Goal: Task Accomplishment & Management: Manage account settings

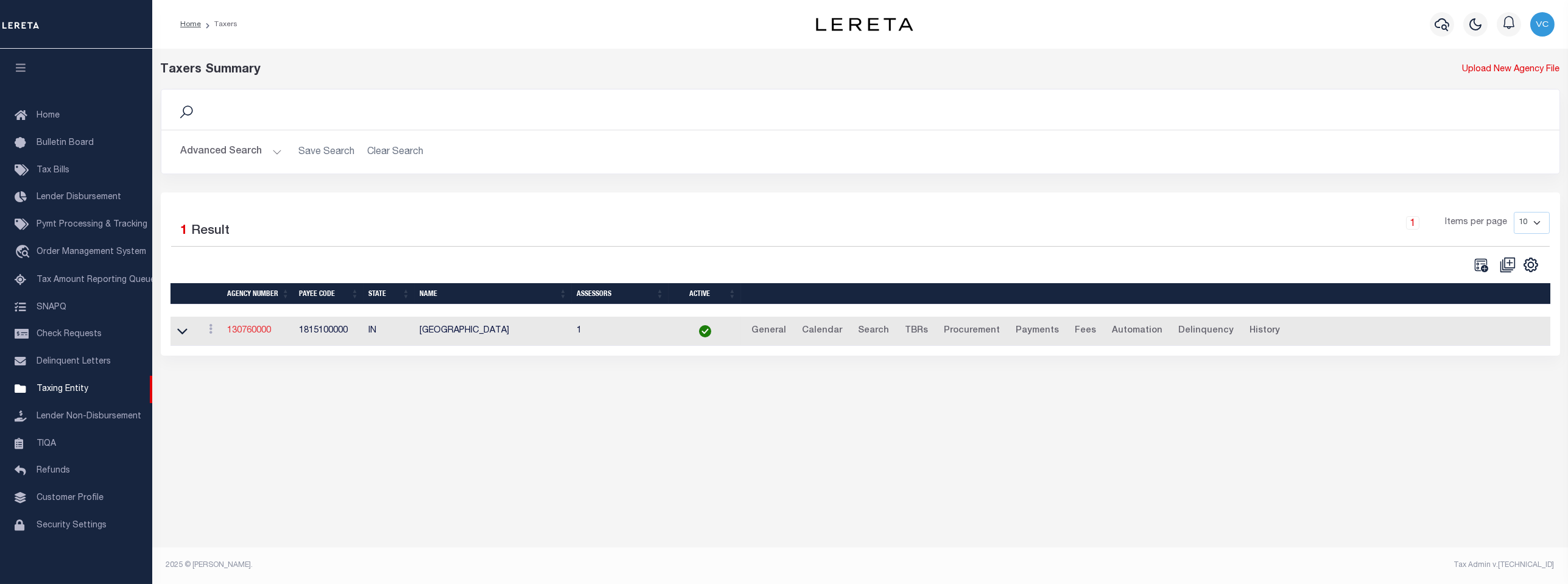
click at [250, 335] on link "130760000" at bounding box center [249, 331] width 44 height 9
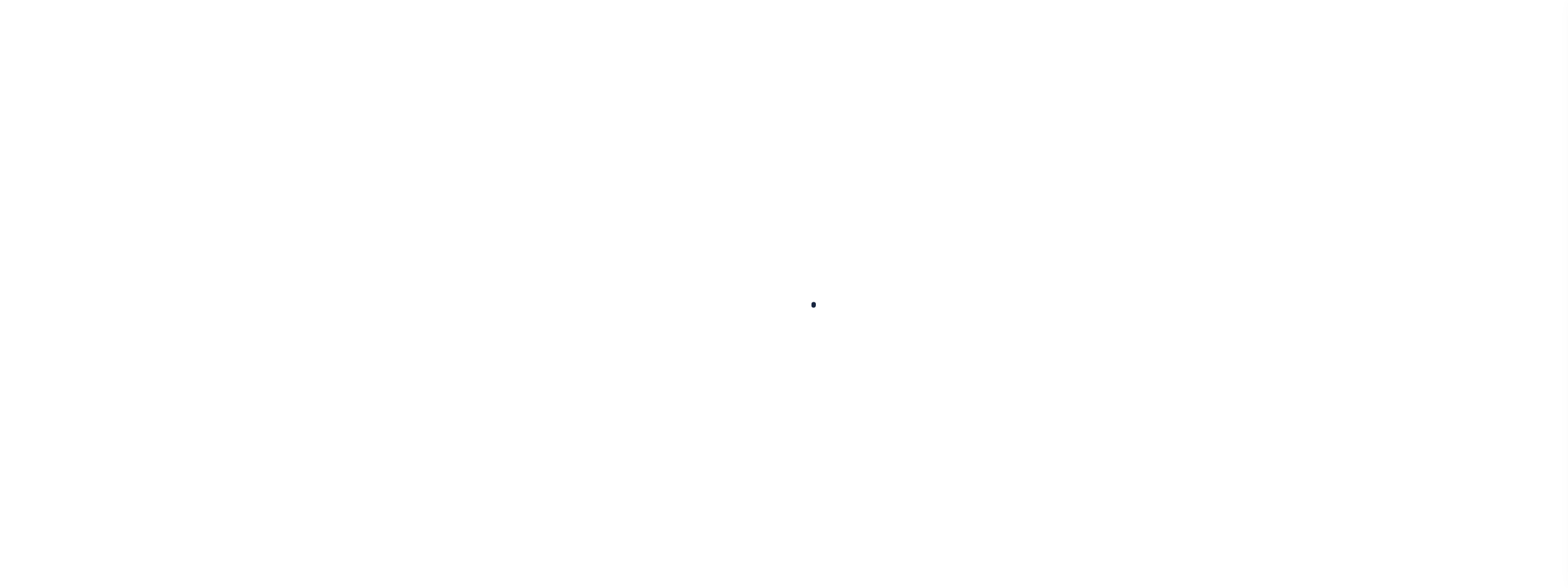
select select
checkbox input "false"
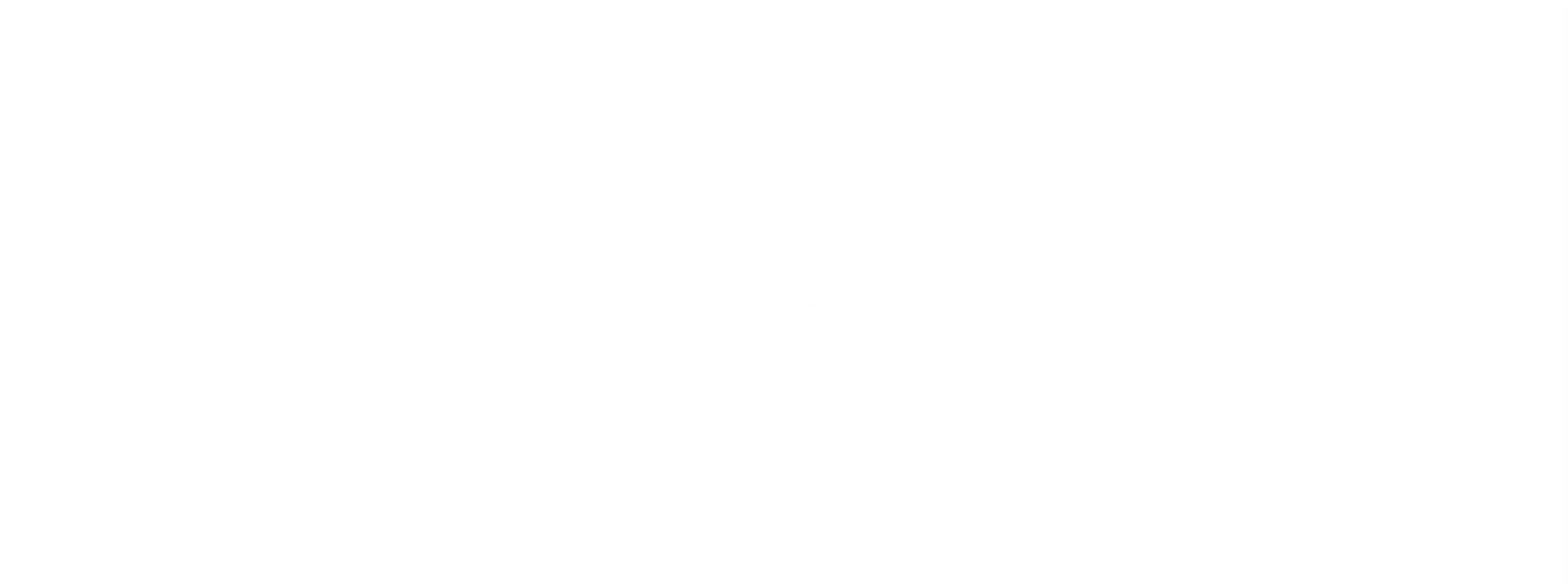
checkbox input "false"
type input "1815100000"
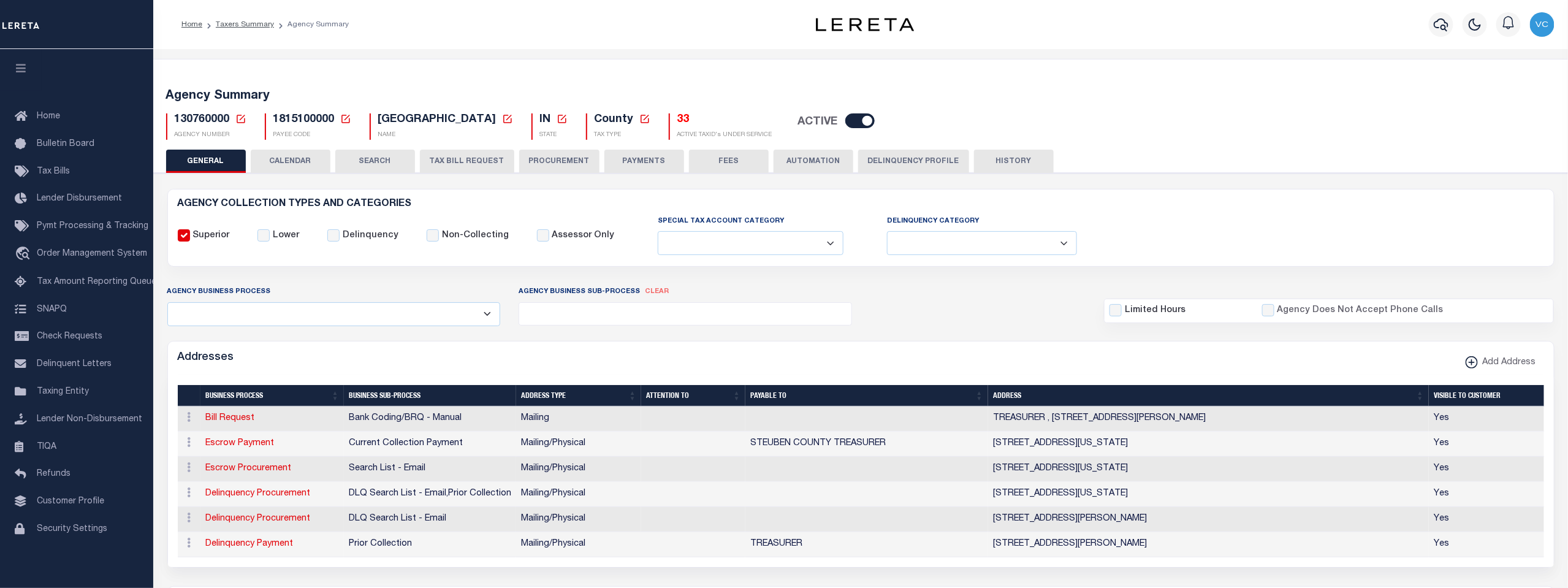
click at [238, 121] on icon at bounding box center [241, 119] width 11 height 11
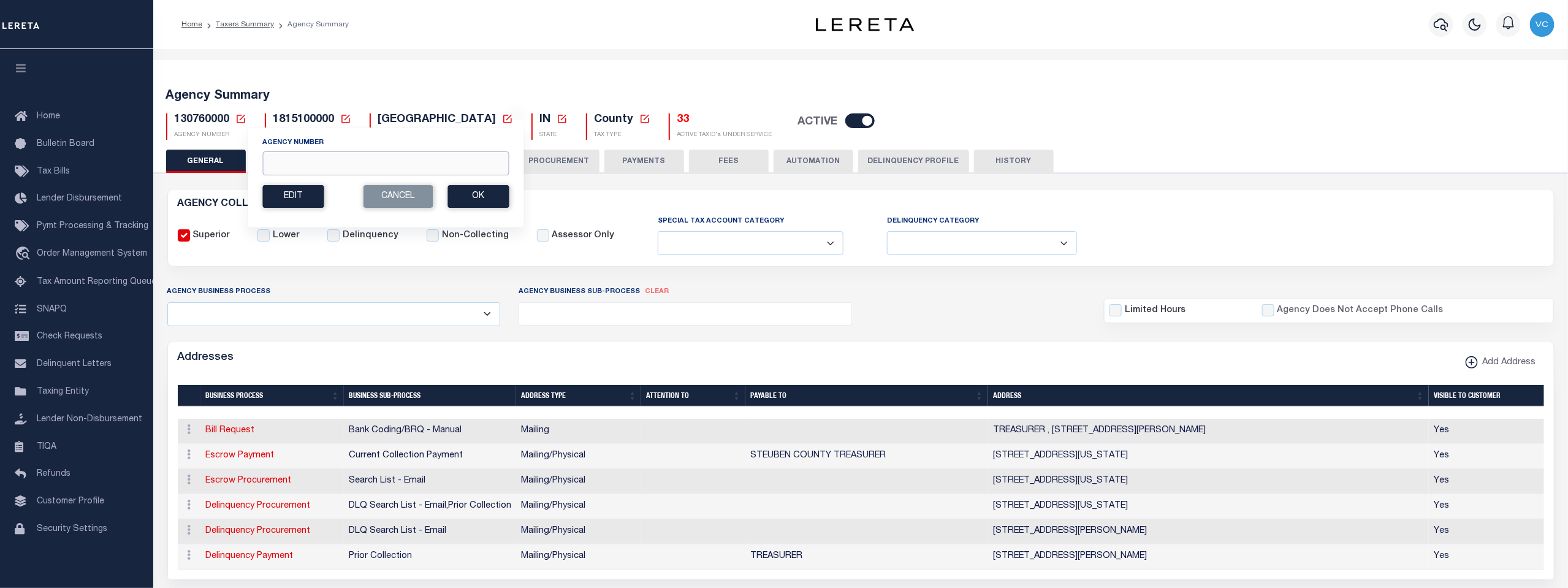
click at [267, 157] on input "Agency Number" at bounding box center [386, 163] width 247 height 24
type input "420430000"
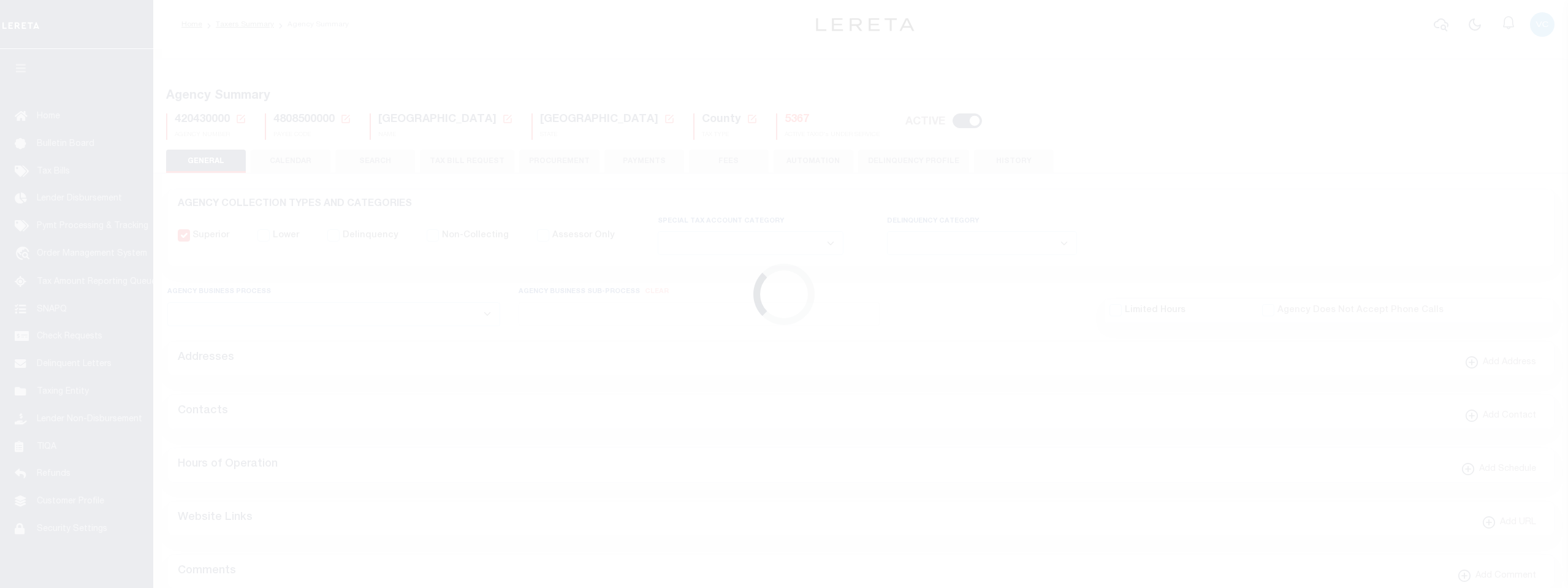
select select
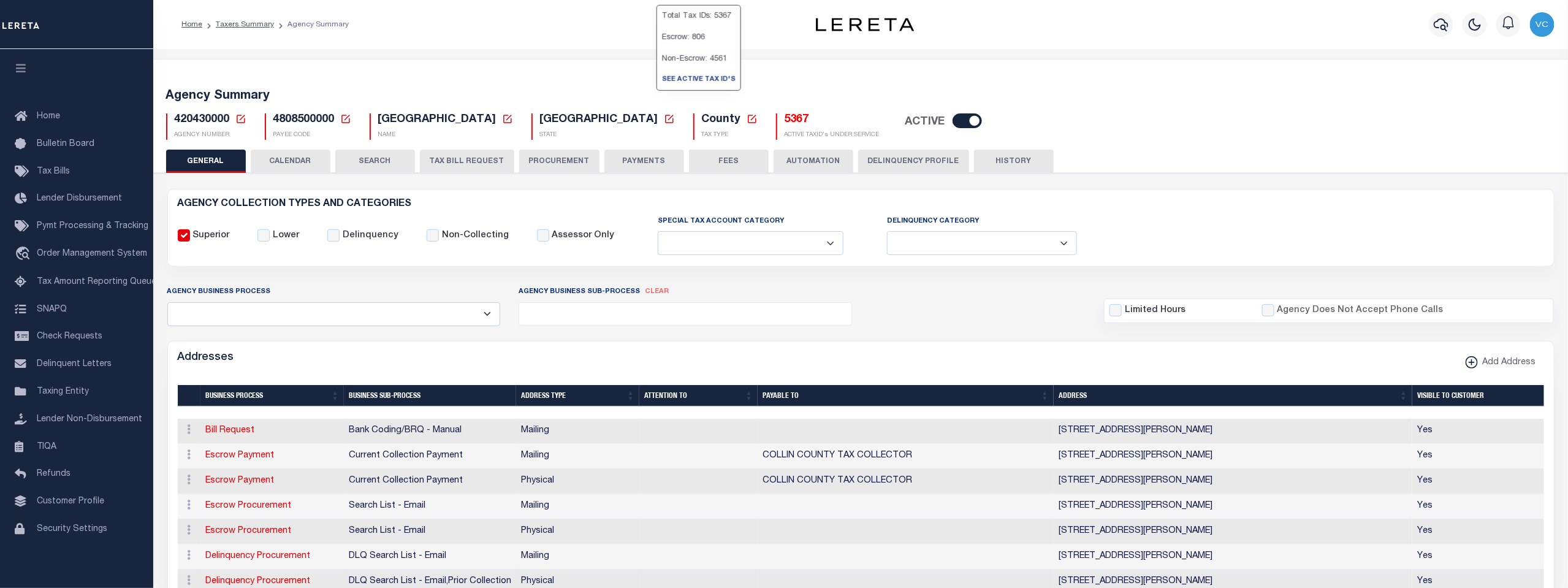
click at [785, 119] on h5 "5367" at bounding box center [832, 121] width 95 height 14
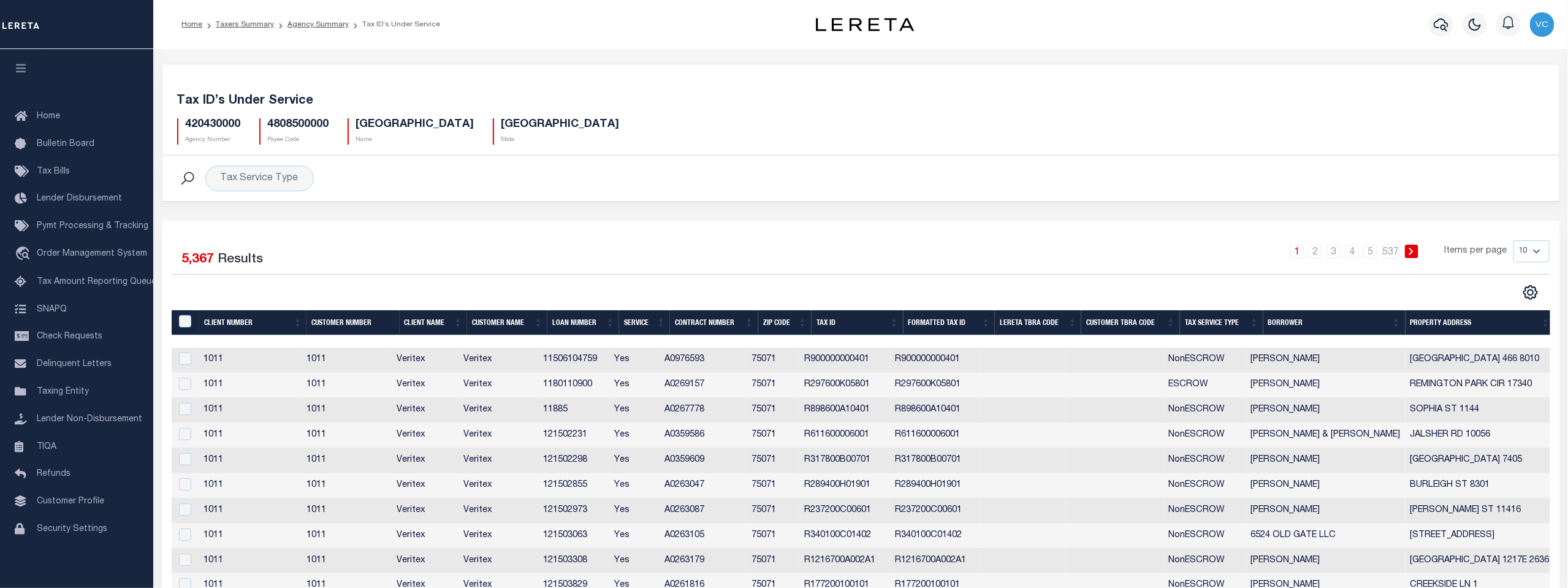
click at [1210, 324] on th "Tax Service Type" at bounding box center [1222, 323] width 84 height 25
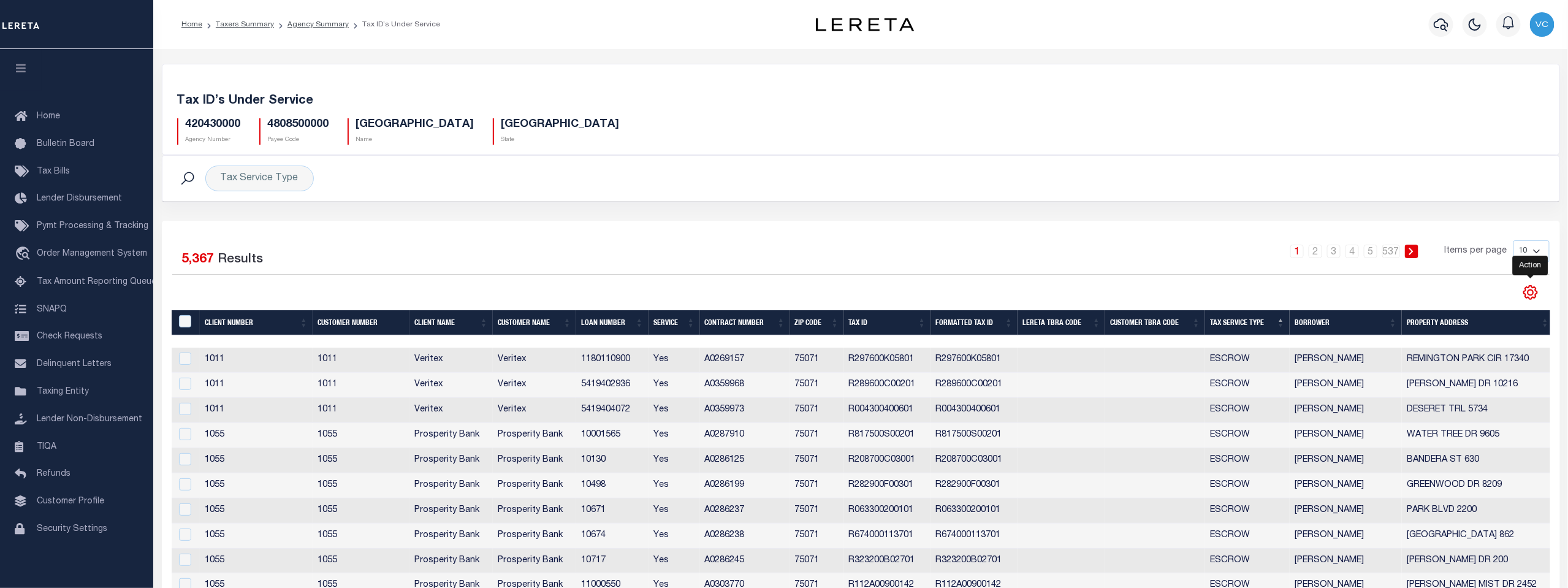
click at [1528, 289] on icon "" at bounding box center [1530, 292] width 16 height 16
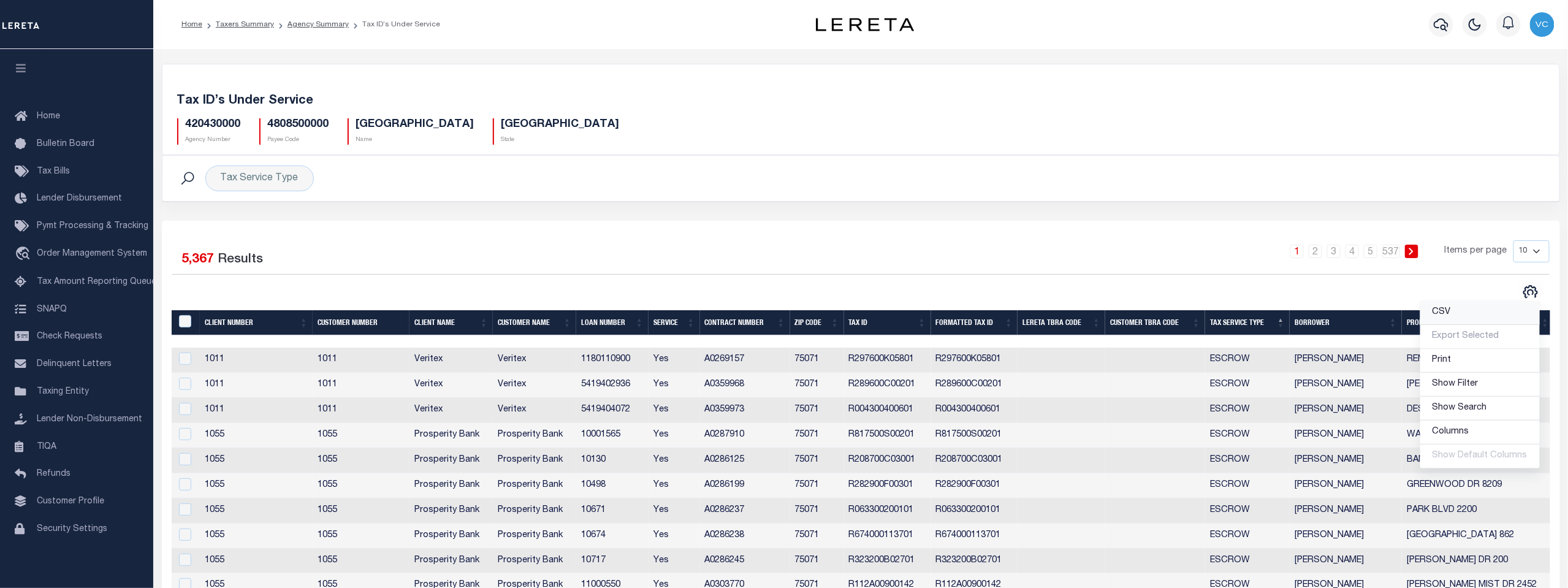
click at [1449, 313] on span "CSV" at bounding box center [1442, 312] width 19 height 9
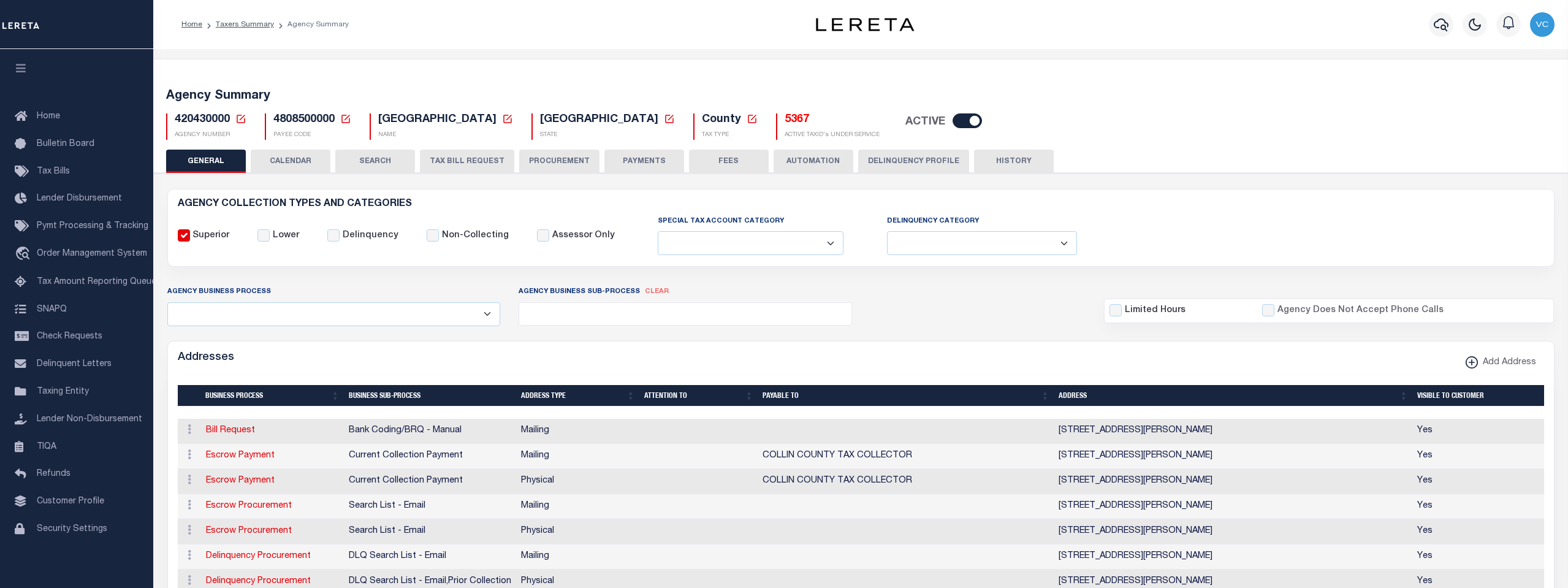
select select
click at [241, 118] on icon at bounding box center [241, 119] width 11 height 11
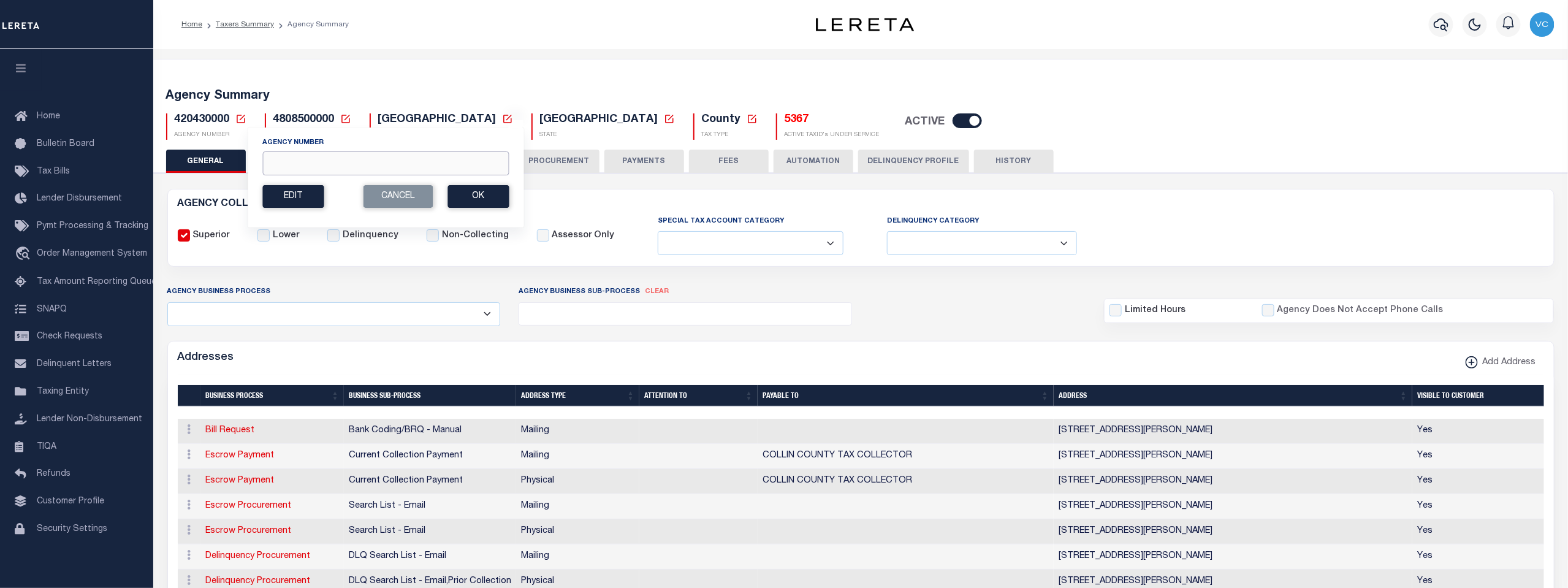
click at [278, 160] on input "Agency Number" at bounding box center [386, 163] width 247 height 24
type input "457002300"
click at [481, 202] on button "Ok" at bounding box center [478, 196] width 61 height 23
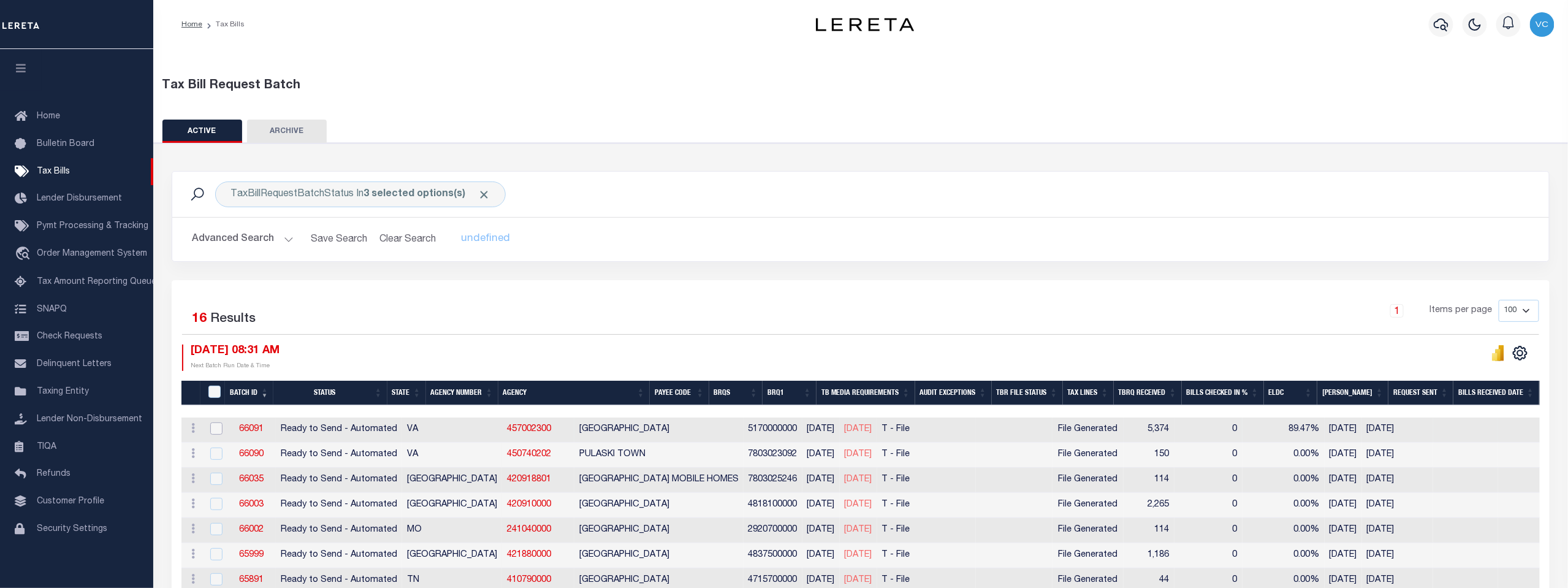
click at [212, 431] on input "checkbox" at bounding box center [217, 428] width 12 height 12
checkbox input "true"
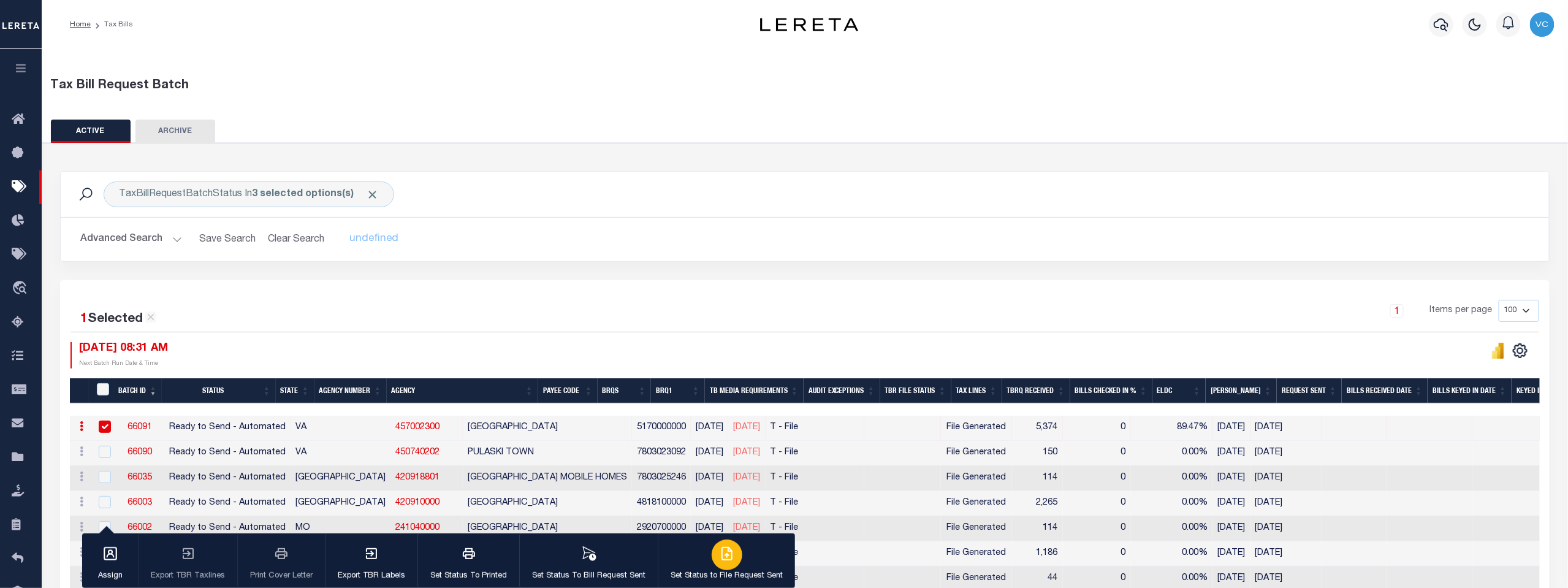
click at [724, 560] on icon "button" at bounding box center [727, 554] width 10 height 12
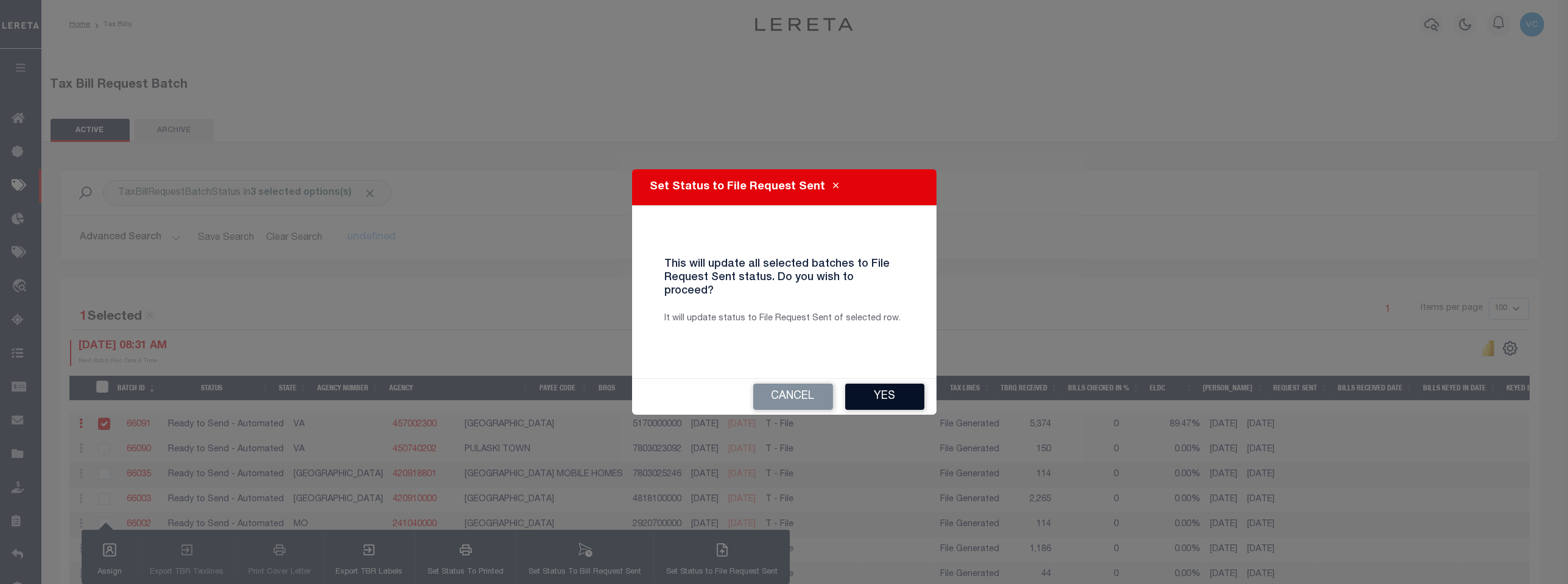
click at [892, 386] on button "Yes" at bounding box center [885, 397] width 79 height 26
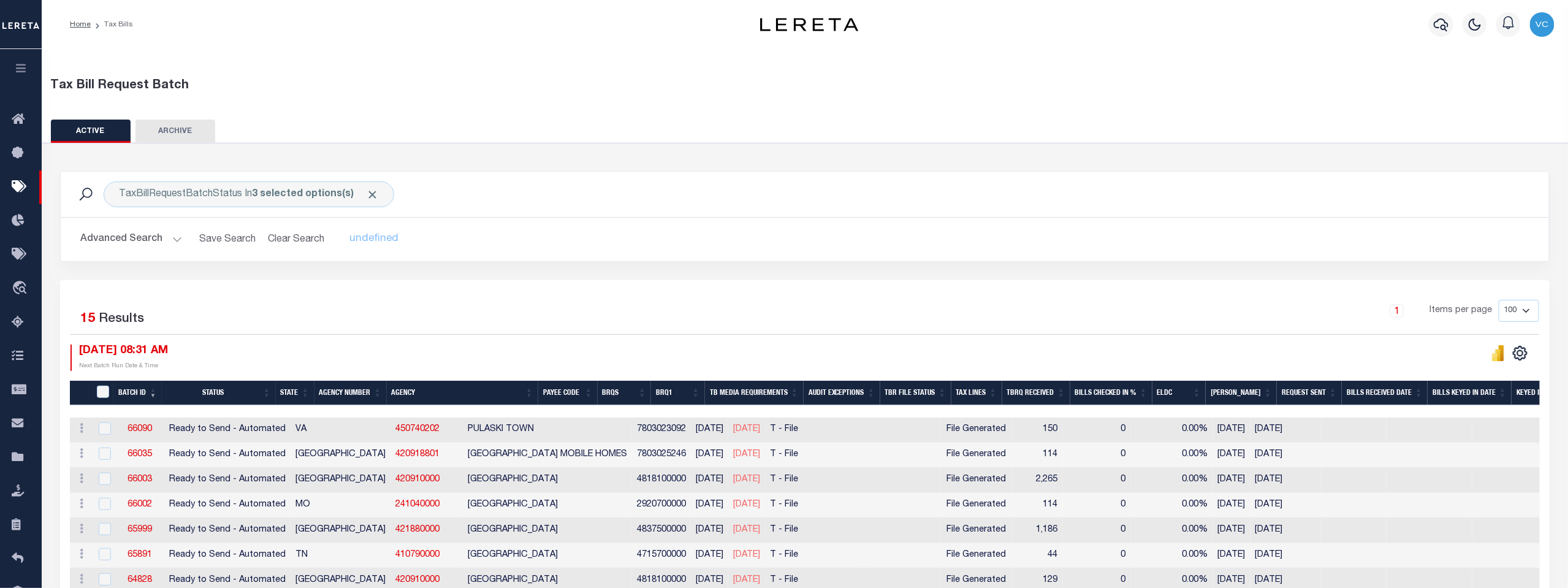
click at [354, 392] on th "Agency Number" at bounding box center [351, 393] width 73 height 25
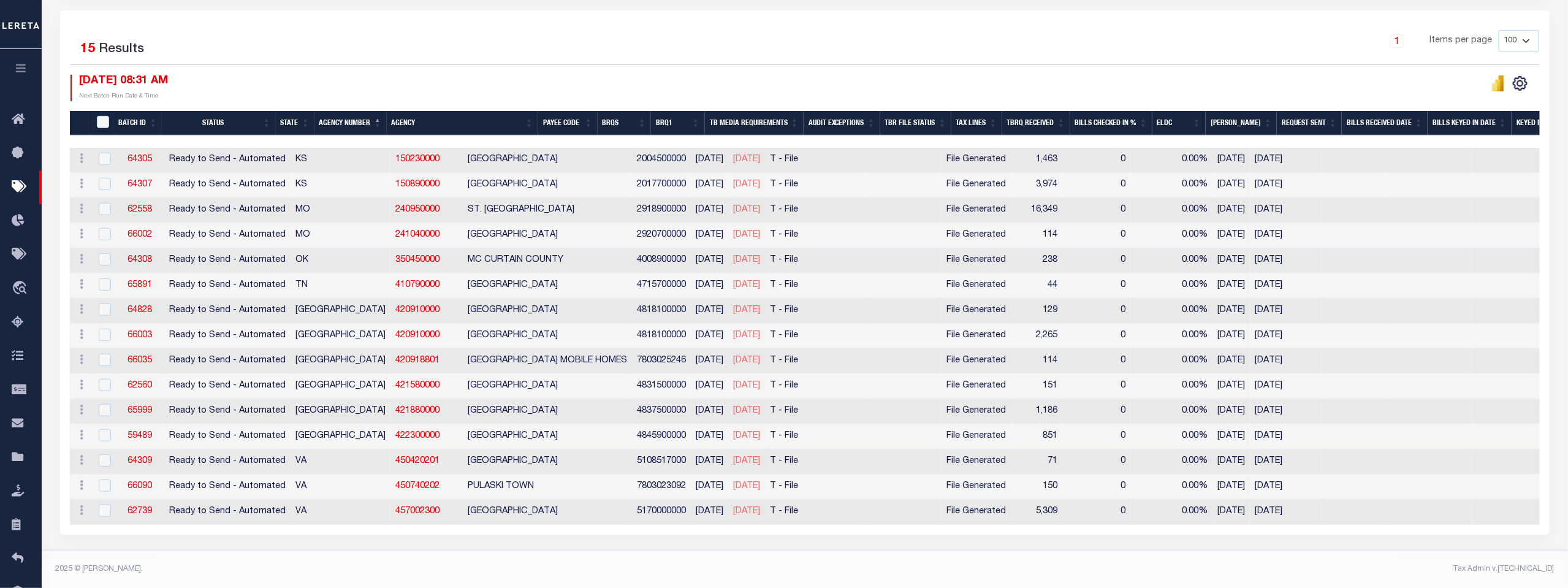
scroll to position [273, 0]
click at [103, 504] on input "checkbox" at bounding box center [105, 511] width 12 height 12
checkbox input "true"
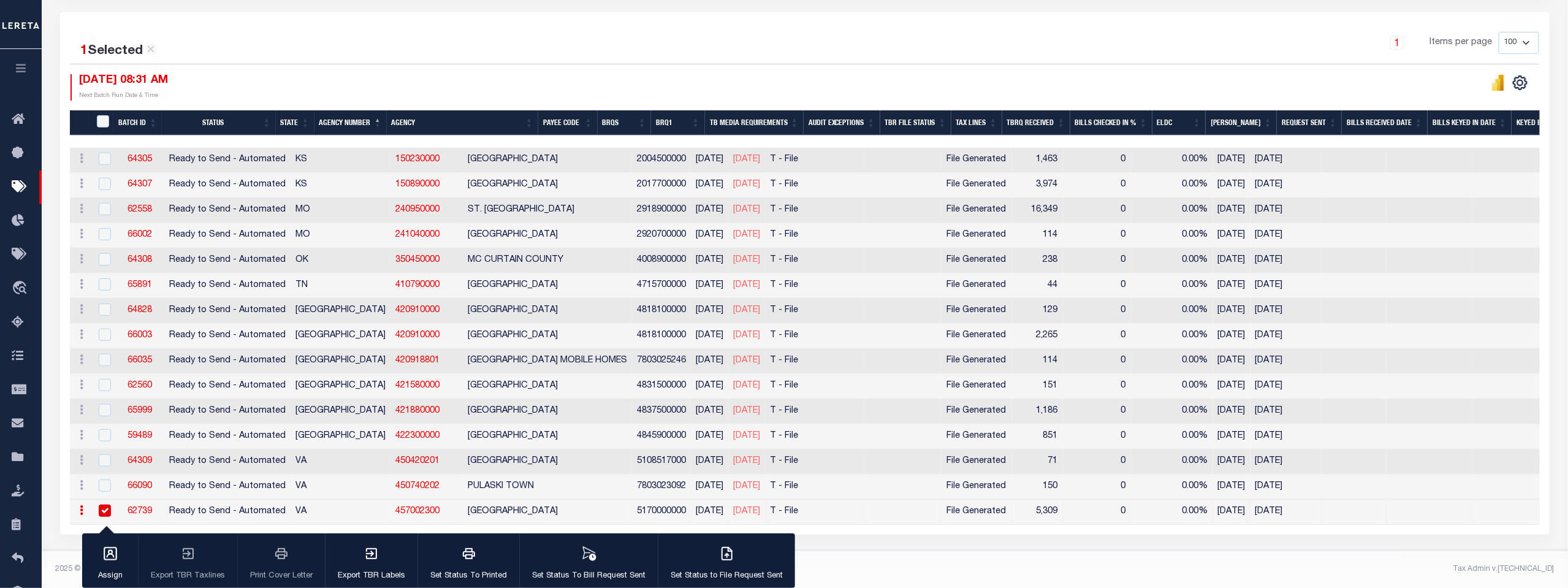
scroll to position [271, 0]
click at [723, 550] on icon "button" at bounding box center [727, 554] width 10 height 12
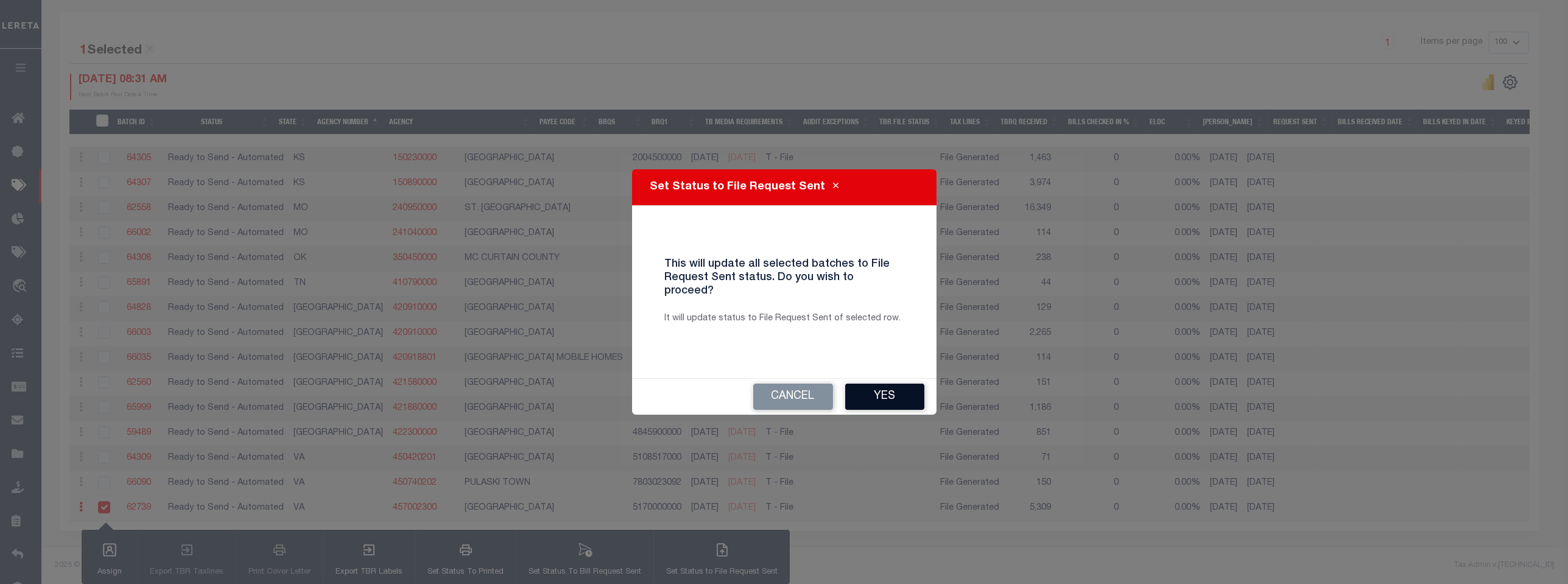
click at [883, 392] on button "Yes" at bounding box center [885, 397] width 79 height 26
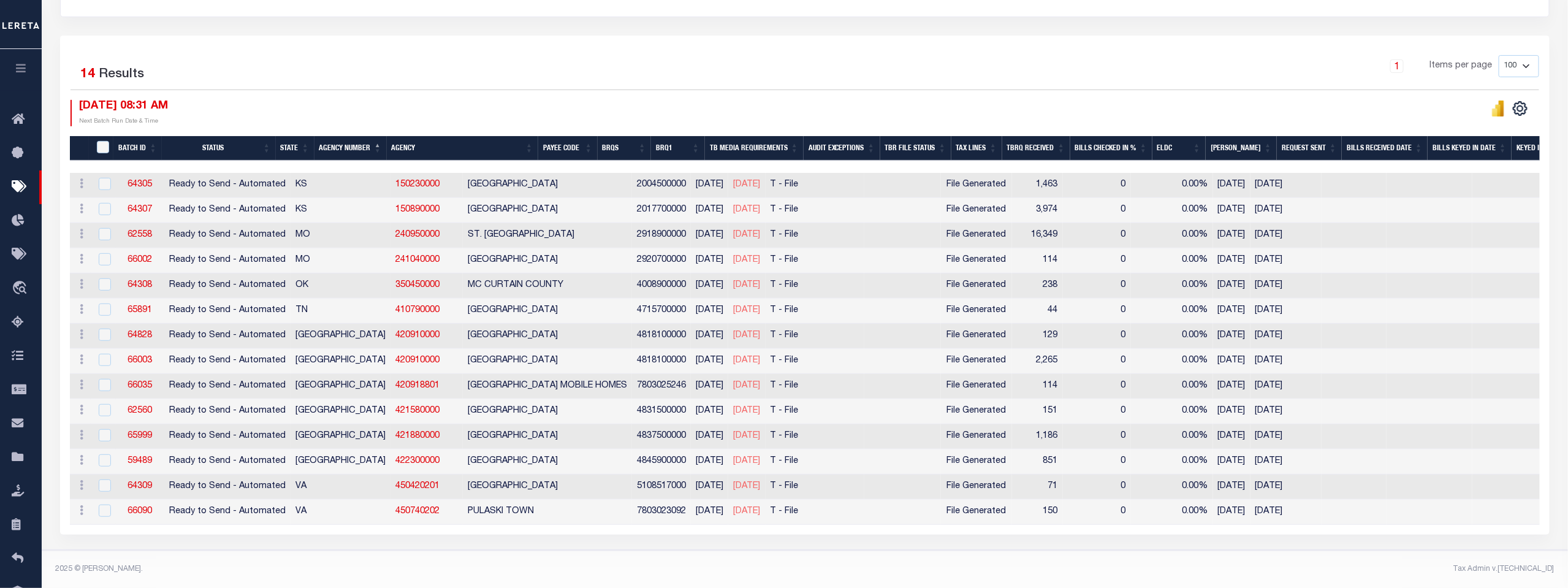
scroll to position [247, 0]
click at [101, 506] on input "checkbox" at bounding box center [105, 511] width 12 height 12
checkbox input "true"
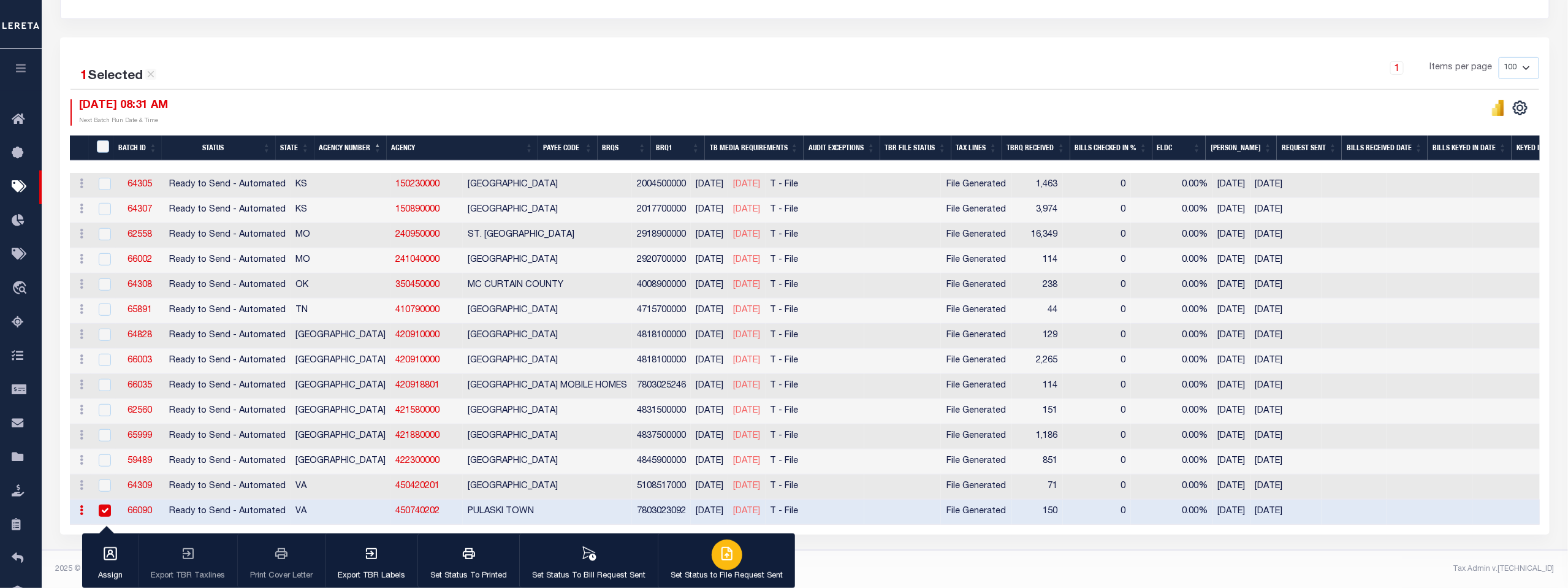
click at [724, 550] on icon "button" at bounding box center [726, 553] width 14 height 14
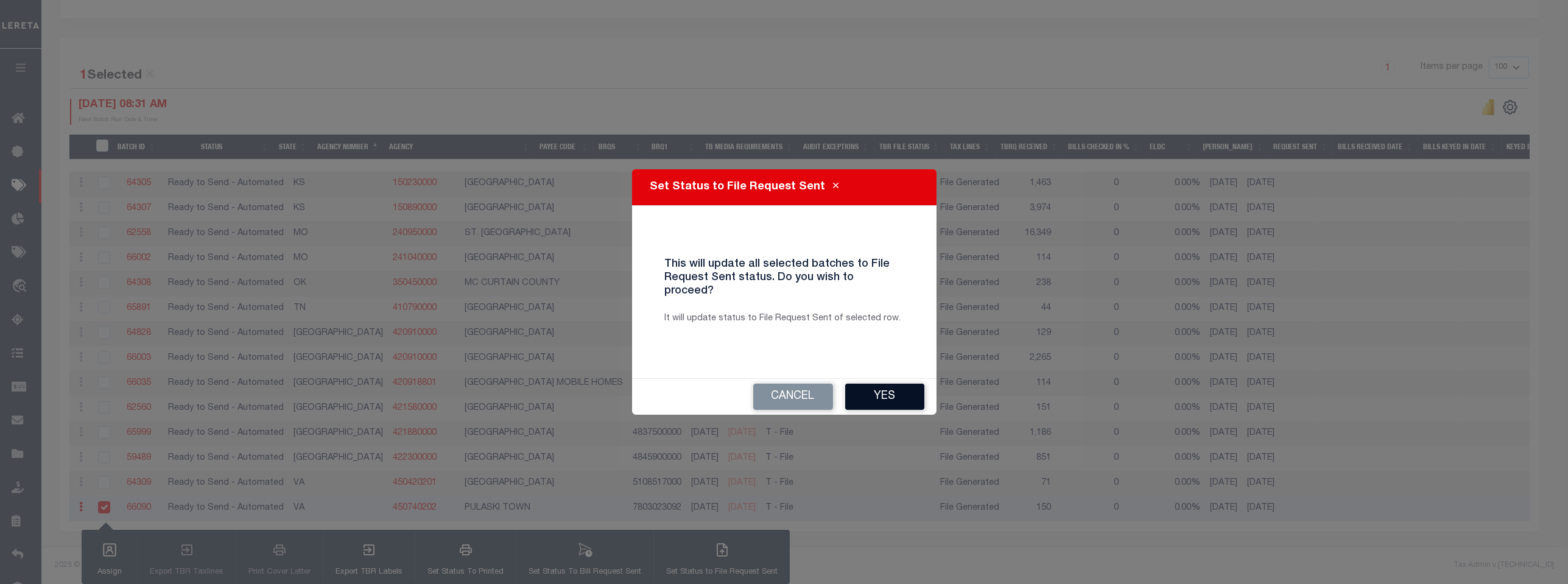
click at [881, 391] on button "Yes" at bounding box center [885, 397] width 79 height 26
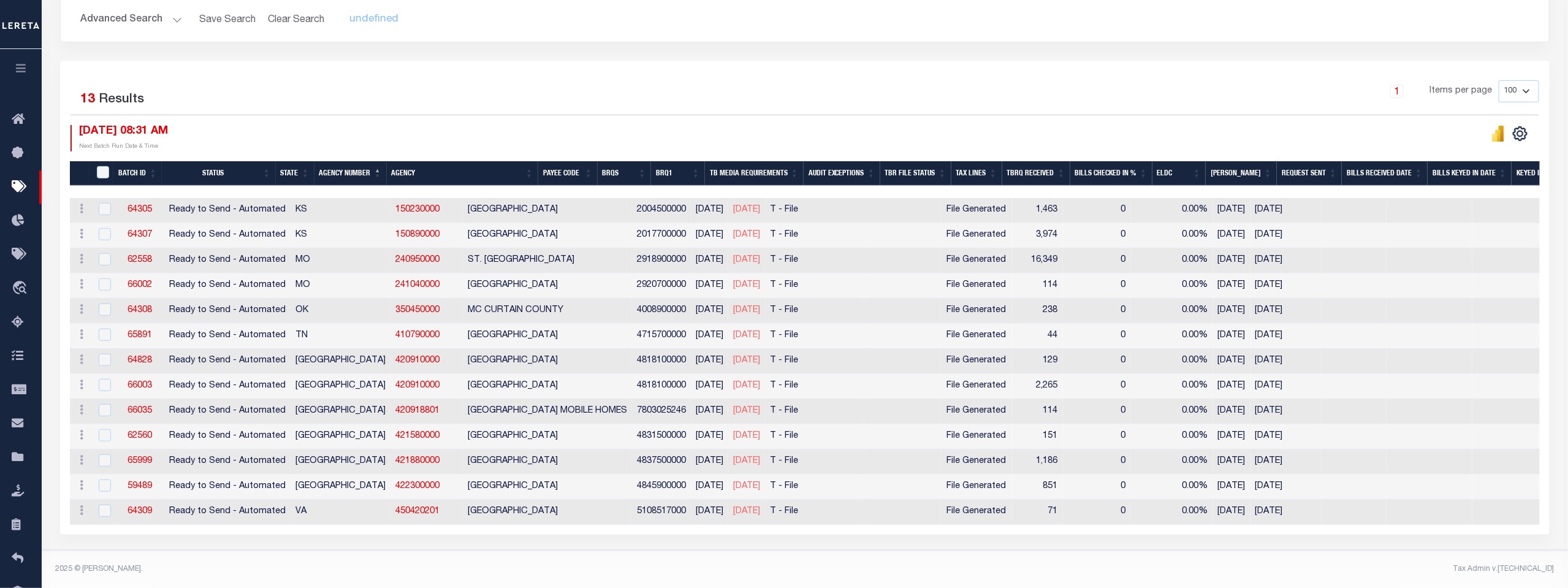
scroll to position [223, 0]
